Goal: Transaction & Acquisition: Register for event/course

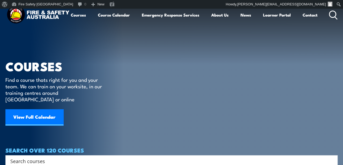
click at [47, 109] on link "View Full Calendar" at bounding box center [34, 117] width 58 height 16
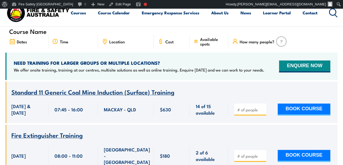
click at [251, 107] on input "number" at bounding box center [250, 109] width 27 height 5
type input "1"
click at [262, 107] on input "1" at bounding box center [250, 109] width 27 height 5
click at [297, 104] on button "BOOK COURSE" at bounding box center [304, 110] width 53 height 12
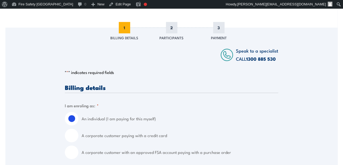
scroll to position [136, 0]
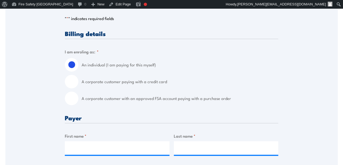
click at [69, 105] on input "A corporate customer with an approved FSA account paying with a purchase order" at bounding box center [72, 99] width 14 height 14
radio input "true"
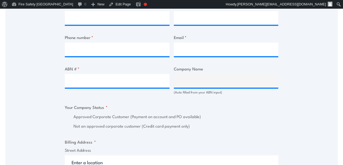
scroll to position [325, 0]
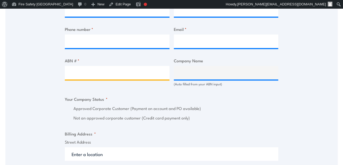
click at [124, 79] on input "ABN # *" at bounding box center [117, 73] width 105 height 14
type input "21096511376"
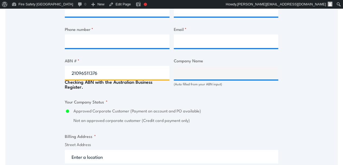
type input "WESTLINK (SERVICES) PTY LIMITED"
radio input "true"
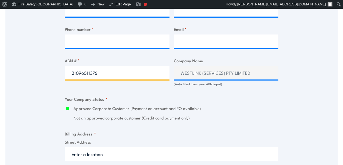
click at [107, 78] on input "21096511376" at bounding box center [117, 73] width 105 height 14
paste input "65 007 970 452"
type input "65 007 970 452"
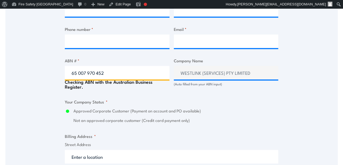
type input "LIEBHERR-AUSTRALIA PTY. LTD."
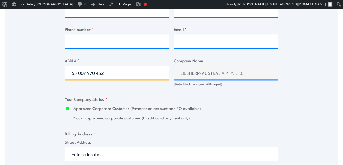
type input "65 007 970 452"
